Goal: Check status: Check status

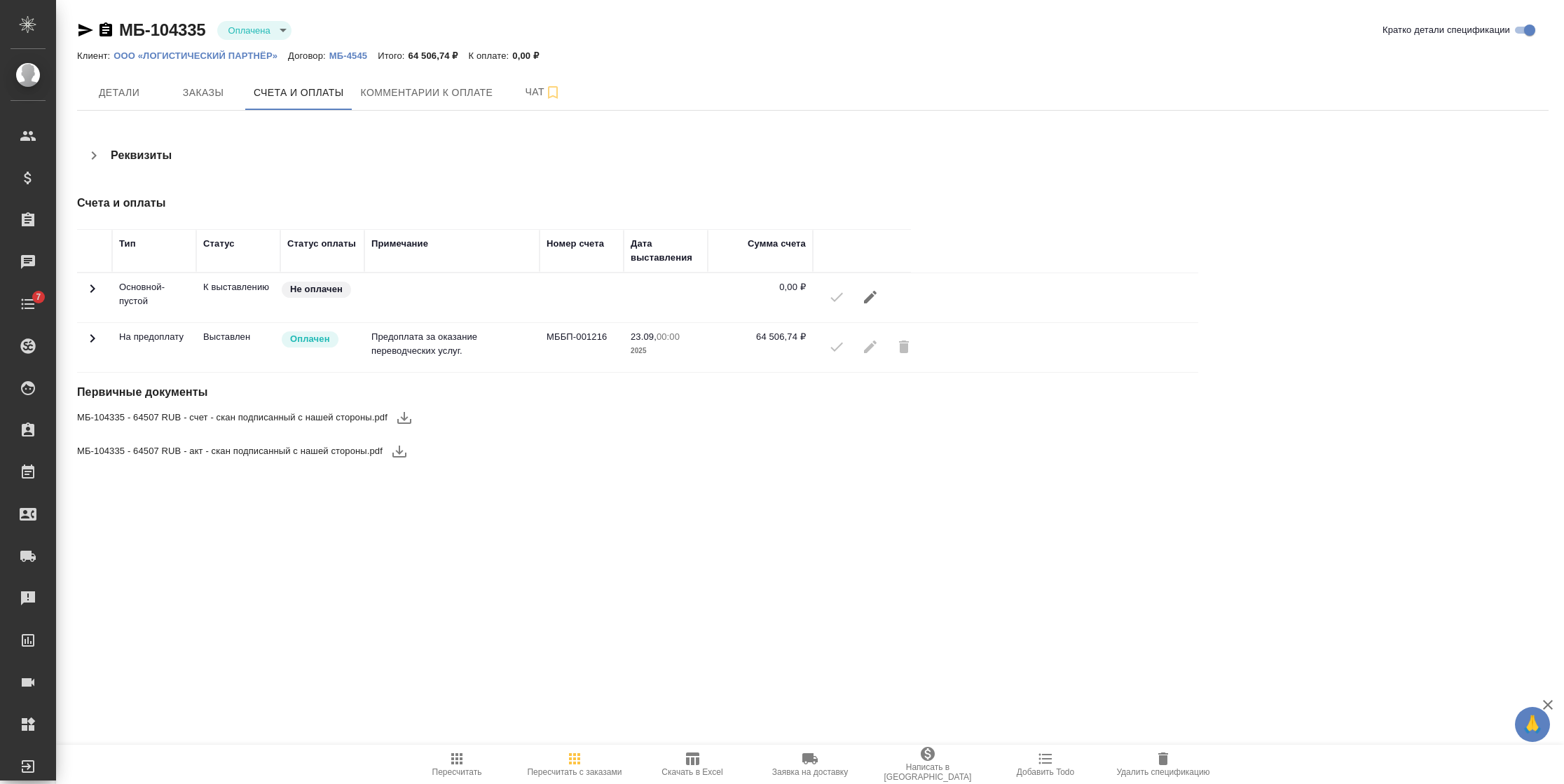
click at [86, 339] on icon at bounding box center [92, 338] width 16 height 16
click at [90, 346] on icon at bounding box center [92, 338] width 16 height 16
